Goal: Transaction & Acquisition: Purchase product/service

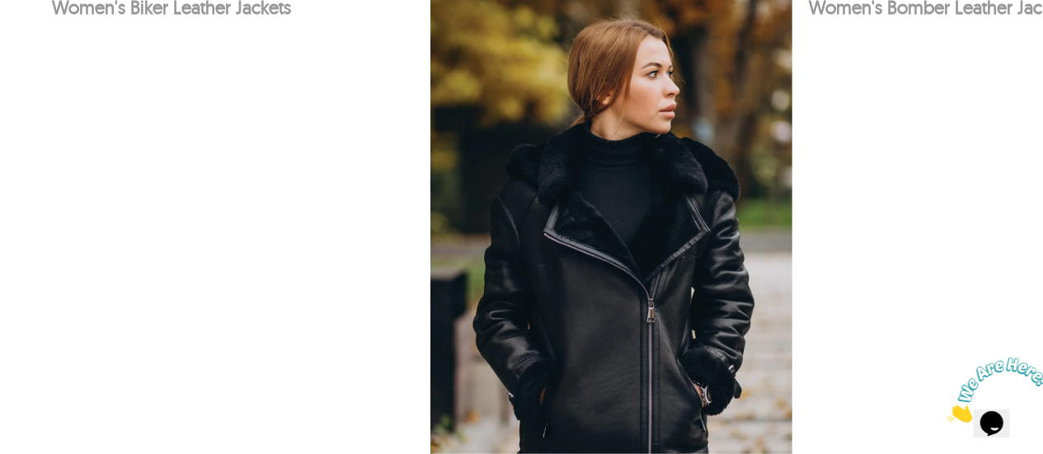
scroll to position [1049, 0]
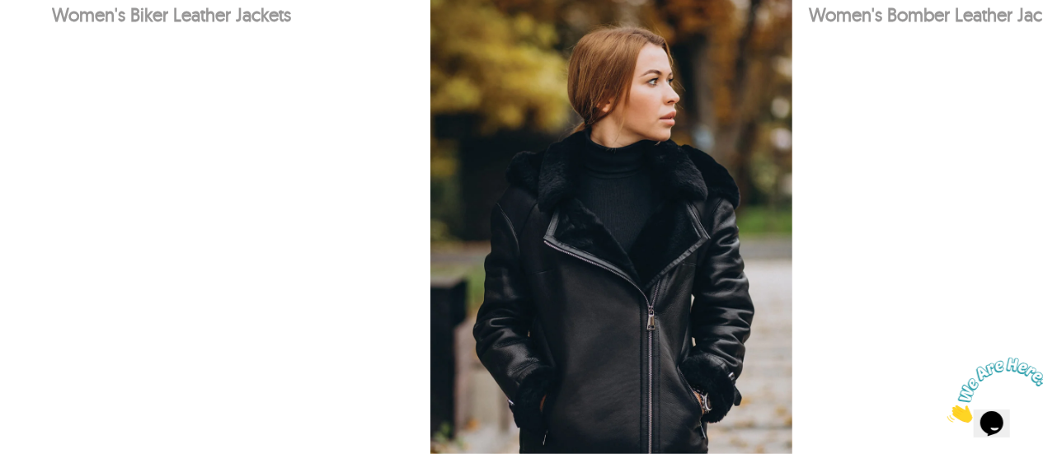
click at [771, 185] on img at bounding box center [612, 254] width 363 height 544
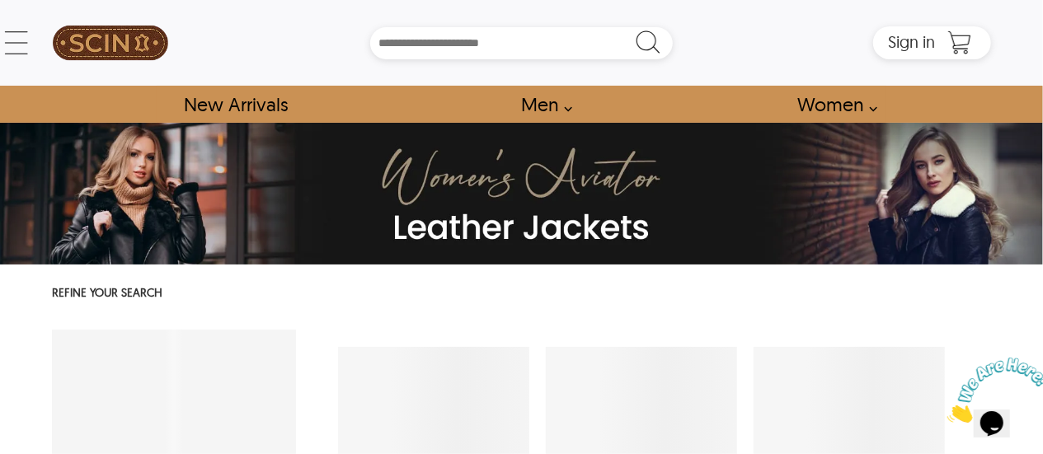
select select "********"
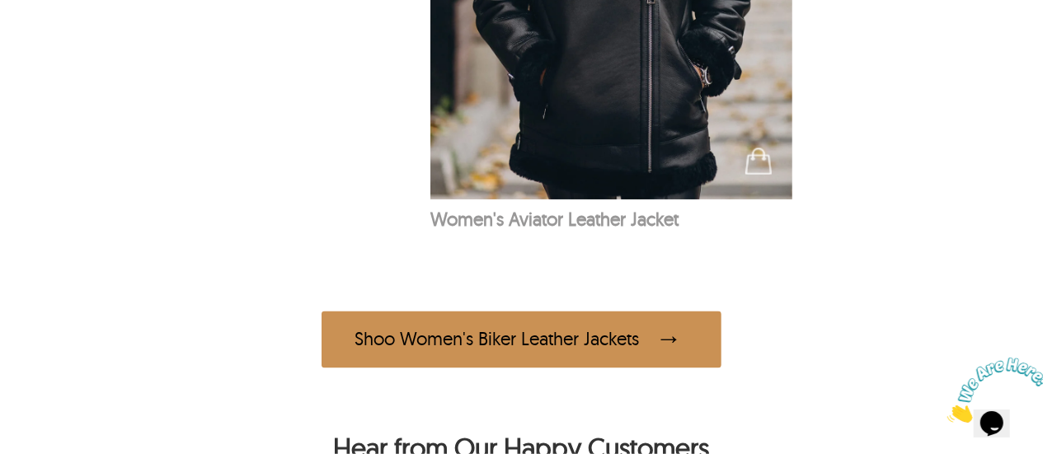
scroll to position [1343, 0]
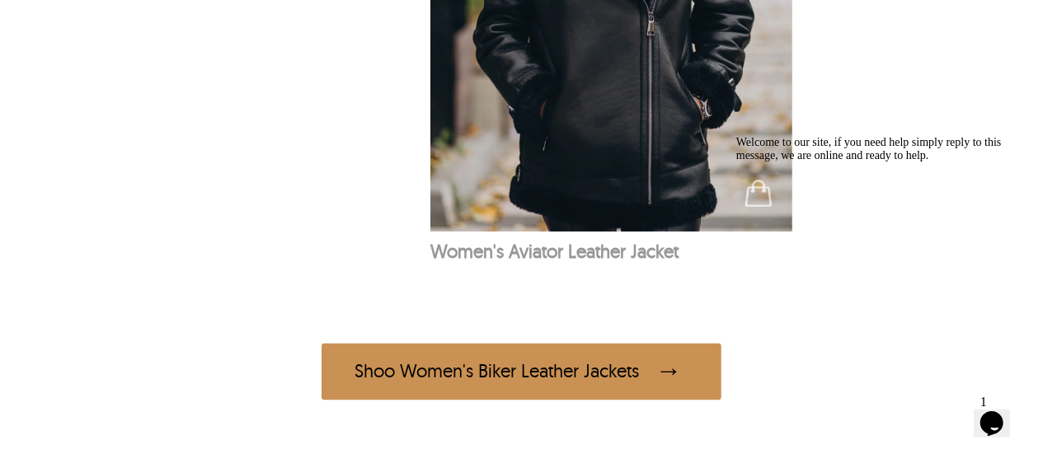
click at [656, 364] on span at bounding box center [672, 372] width 33 height 32
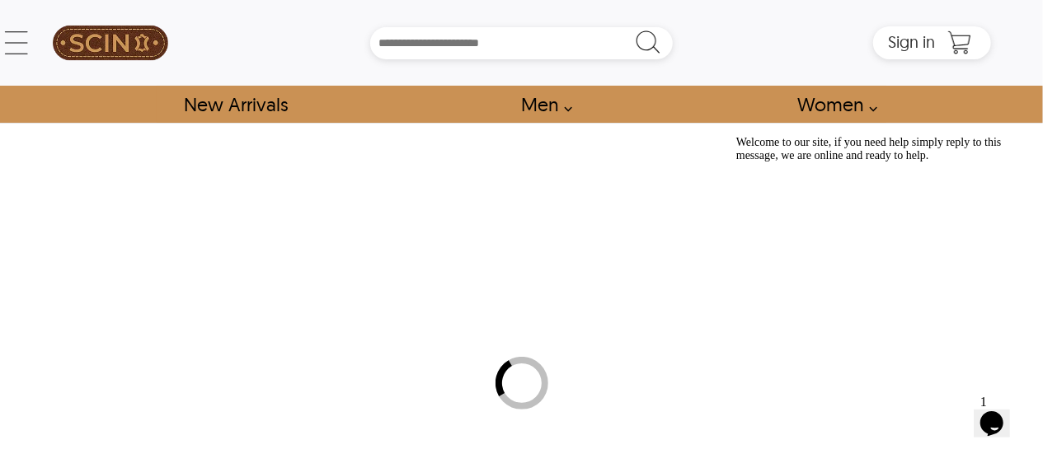
select select "********"
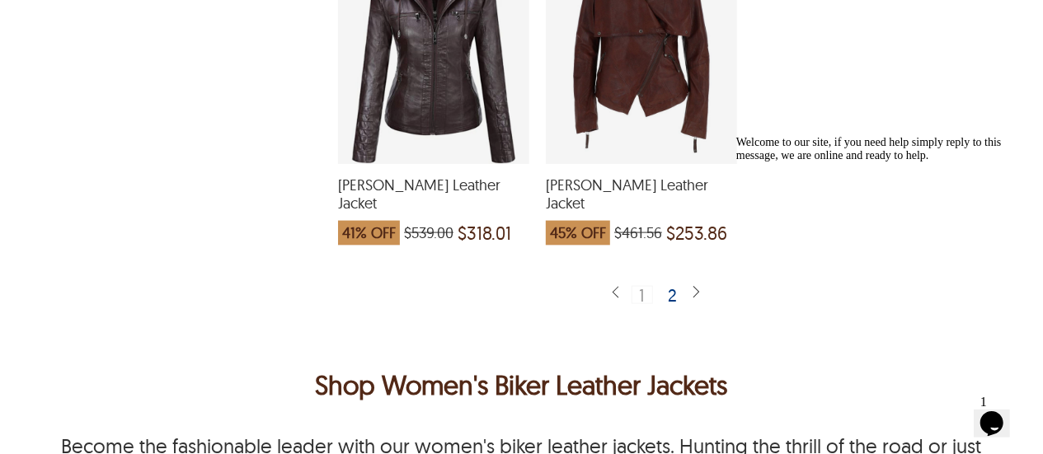
scroll to position [4204, 0]
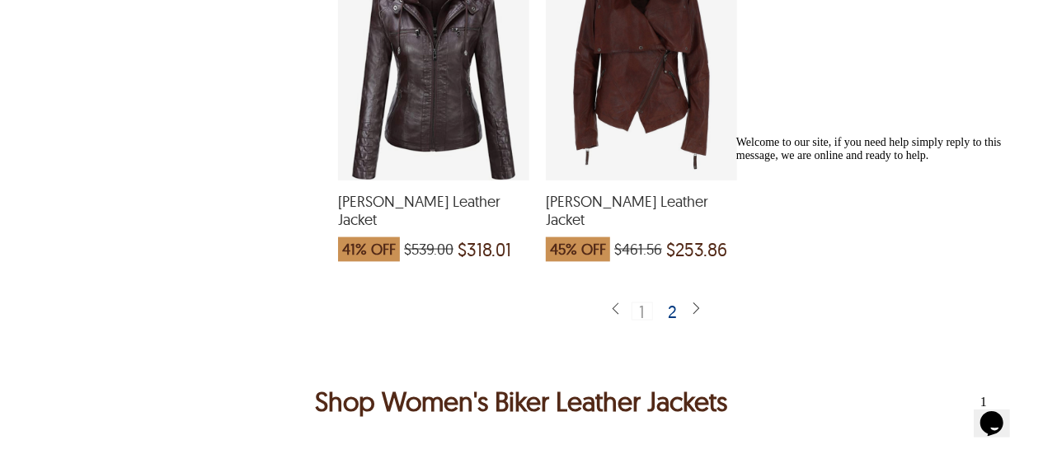
click at [684, 294] on div "1 2" at bounding box center [659, 312] width 62 height 37
click at [673, 303] on div "2" at bounding box center [673, 311] width 24 height 16
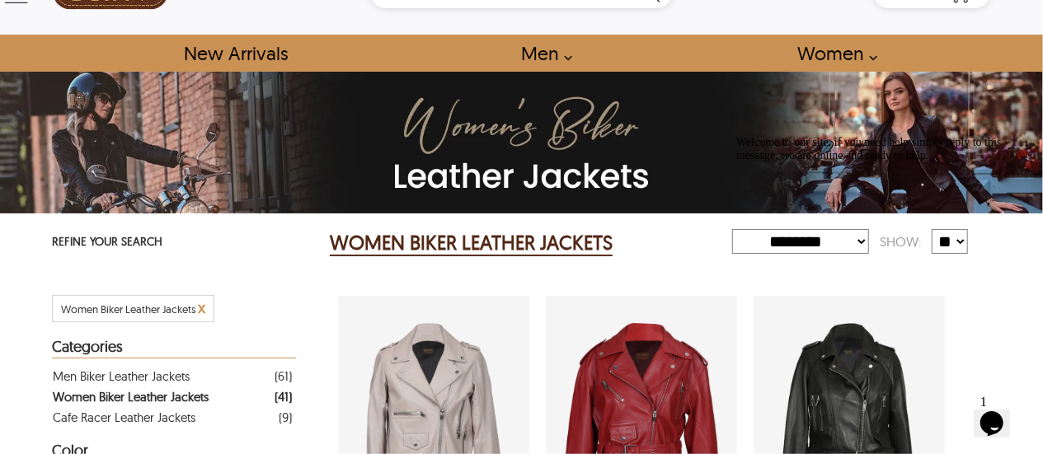
scroll to position [46, 0]
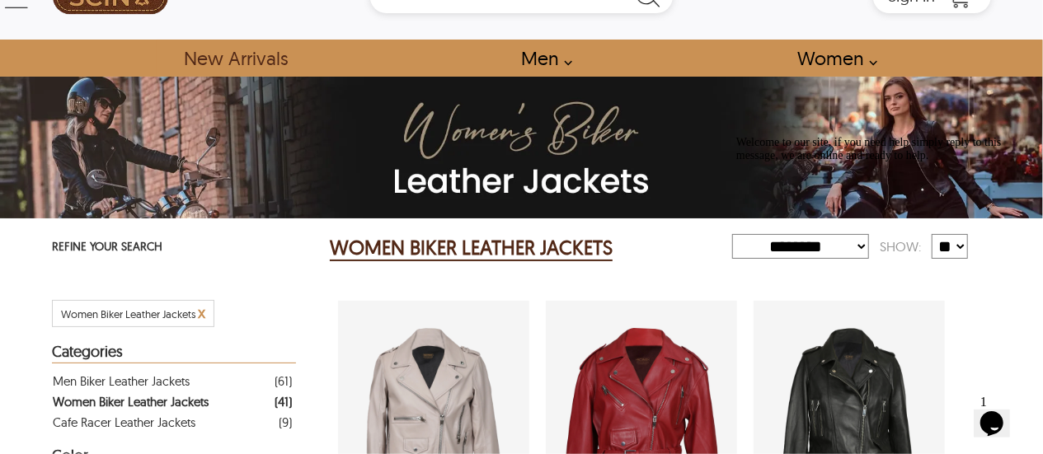
click at [252, 52] on link "New Arrivals" at bounding box center [235, 58] width 141 height 37
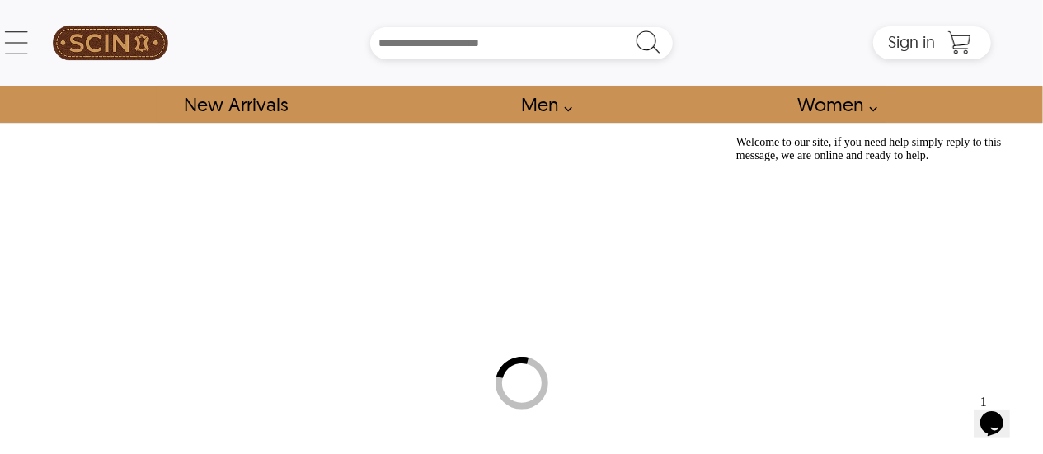
select select "********"
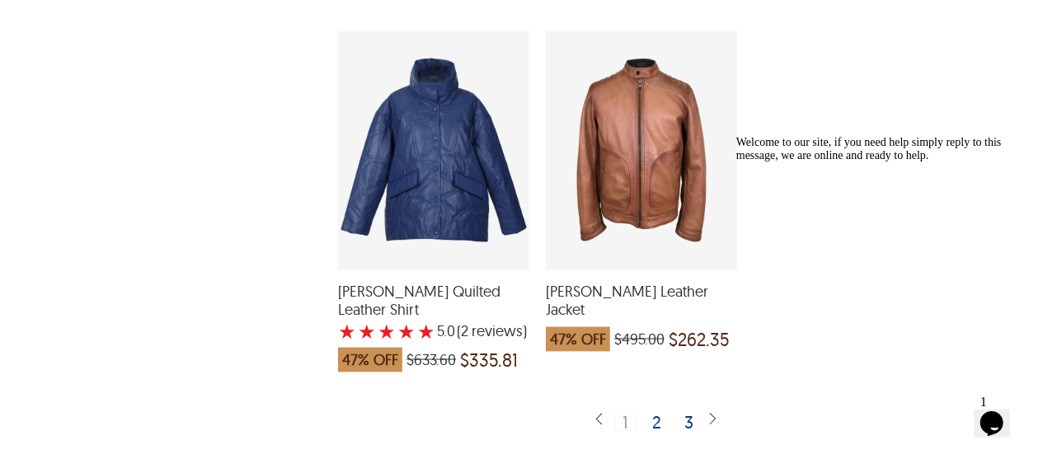
scroll to position [4142, 0]
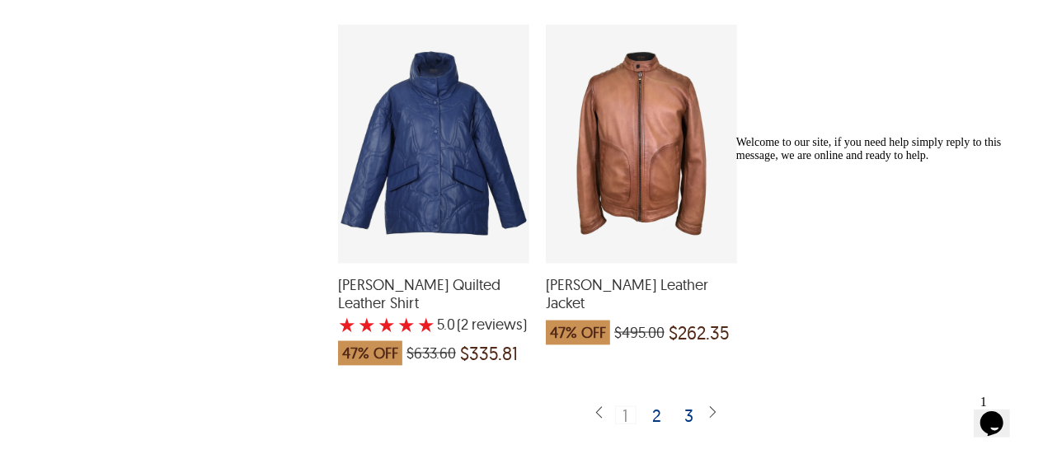
click at [703, 398] on div "1 2 3" at bounding box center [658, 416] width 95 height 37
click at [655, 407] on div "2" at bounding box center [658, 415] width 24 height 16
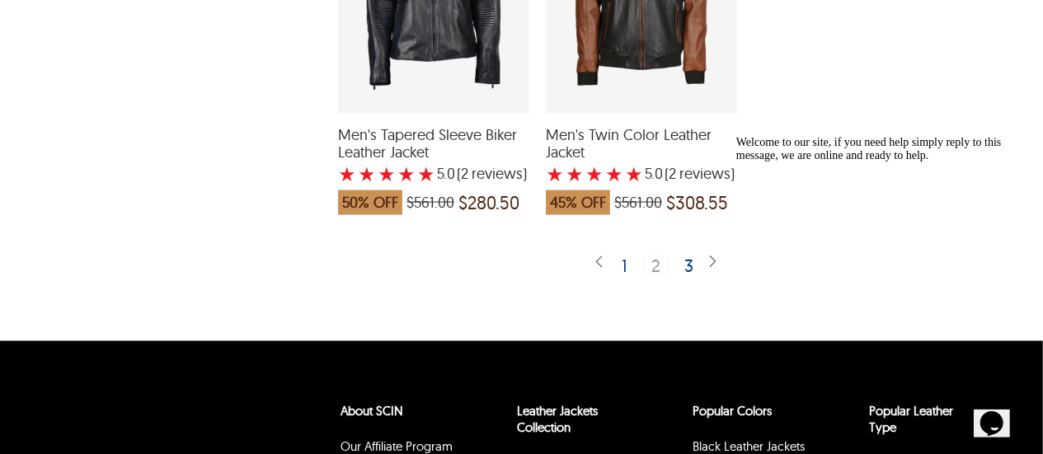
scroll to position [4261, 0]
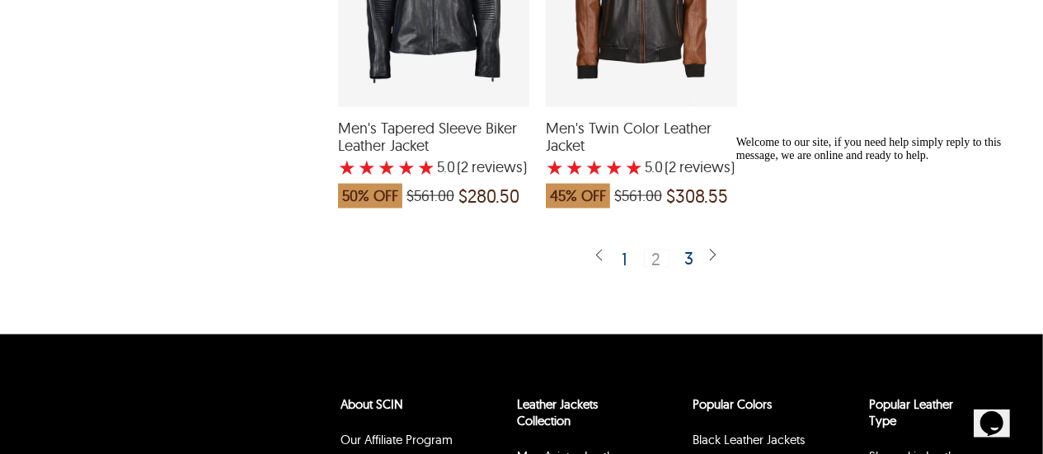
click at [694, 250] on div "3" at bounding box center [690, 258] width 24 height 16
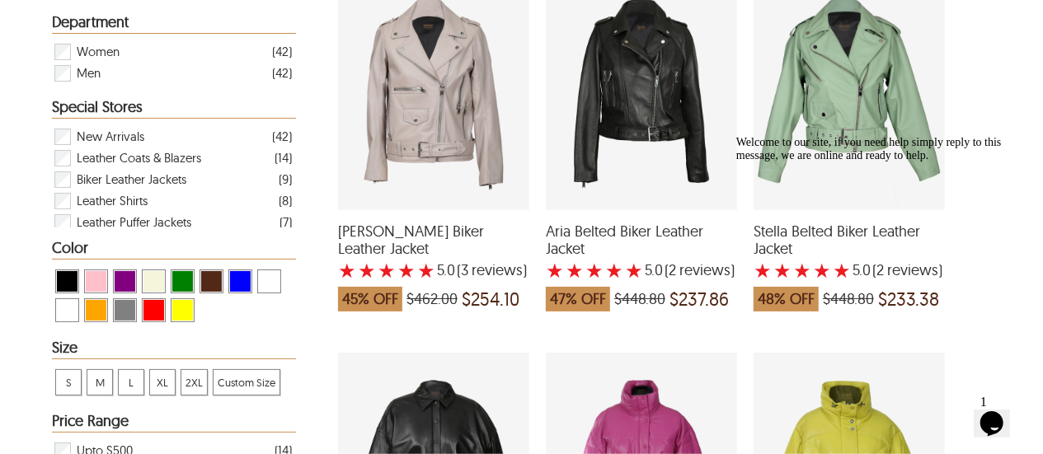
scroll to position [383, 0]
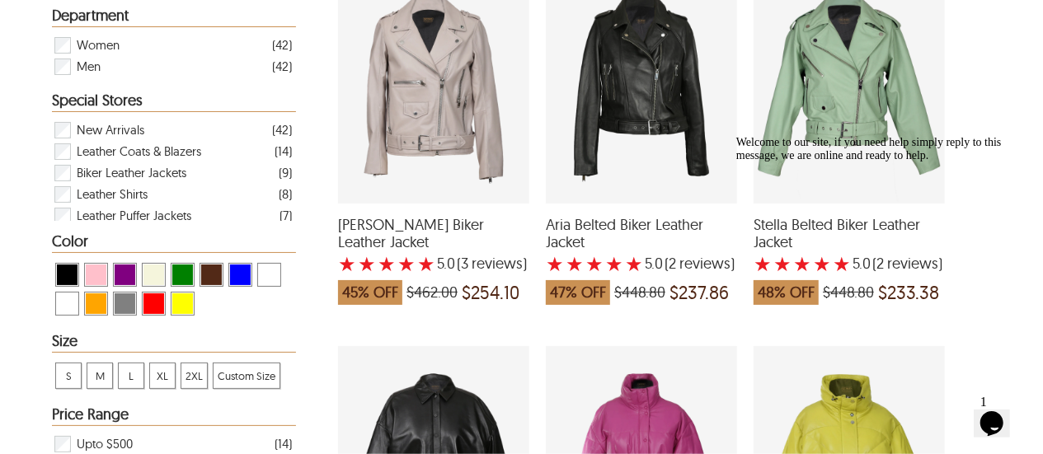
click at [99, 376] on span "M" at bounding box center [99, 376] width 25 height 25
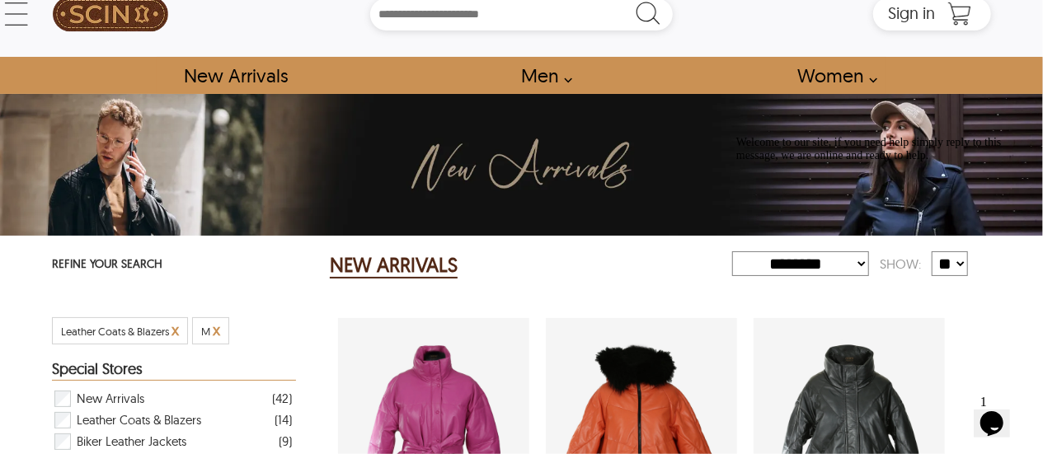
scroll to position [36, 0]
